Goal: Book appointment/travel/reservation

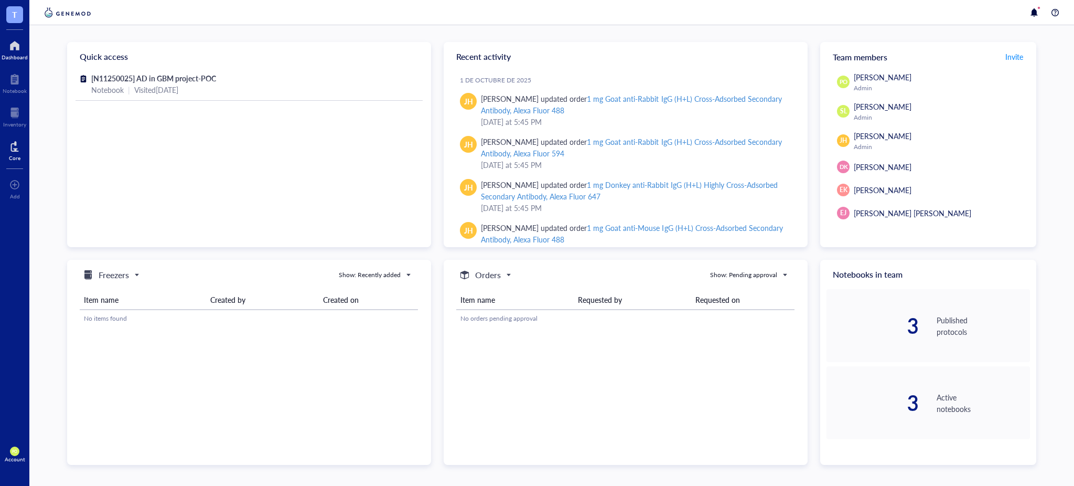
click at [15, 149] on div at bounding box center [15, 146] width 12 height 17
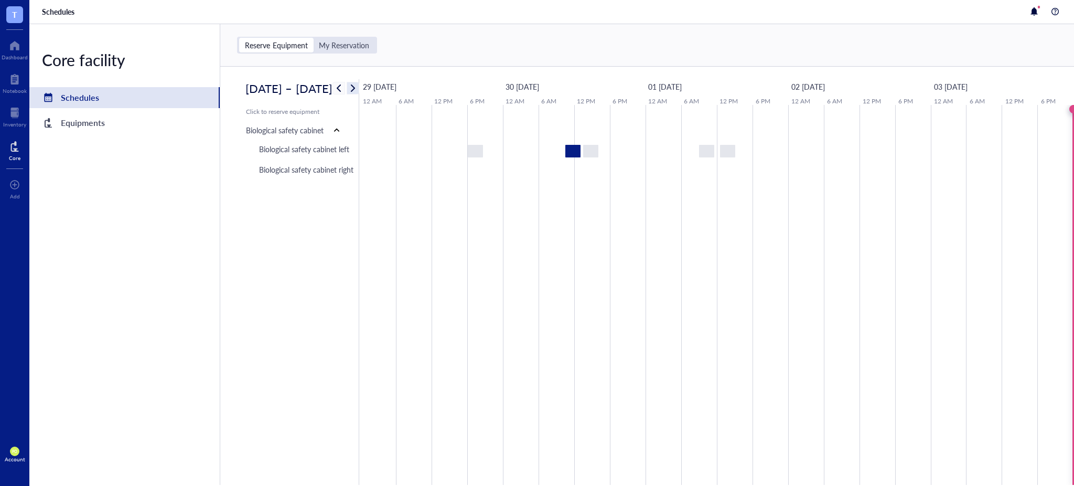
click at [359, 89] on span "button" at bounding box center [353, 88] width 13 height 13
